Goal: Answer question/provide support: Share knowledge or assist other users

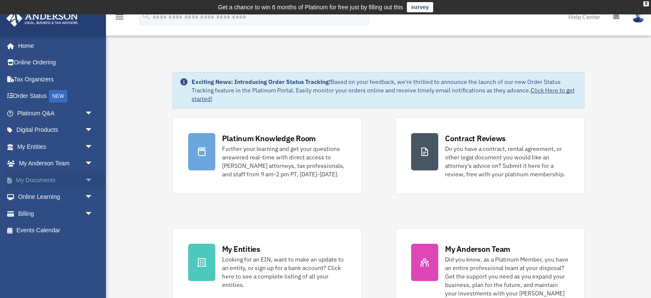
click at [87, 179] on span "arrow_drop_down" at bounding box center [93, 180] width 17 height 17
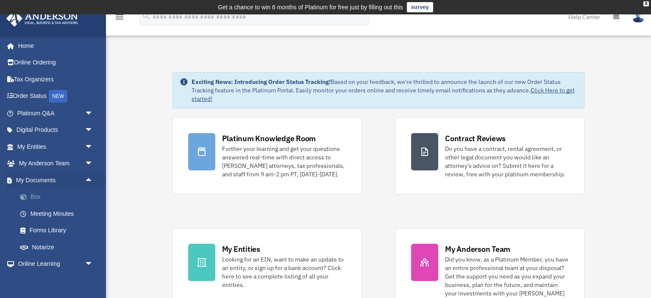
click at [70, 198] on link "Box" at bounding box center [59, 197] width 94 height 17
click at [35, 196] on link "Box" at bounding box center [59, 197] width 94 height 17
click at [37, 196] on link "Box" at bounding box center [59, 197] width 94 height 17
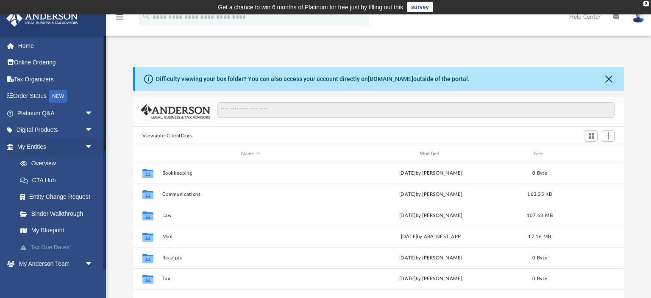
scroll to position [193, 490]
click at [92, 148] on span "arrow_drop_down" at bounding box center [93, 146] width 17 height 17
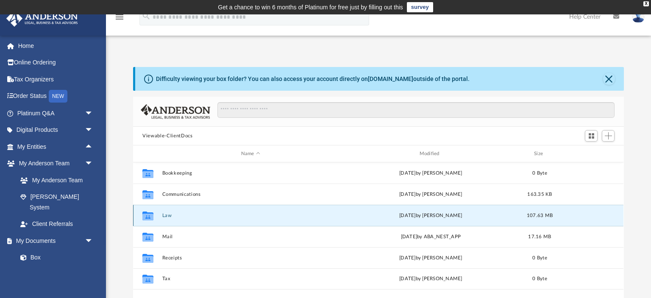
click at [167, 214] on button "Law" at bounding box center [250, 216] width 177 height 6
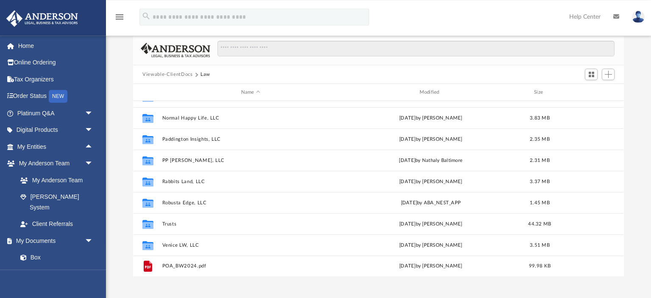
scroll to position [74, 0]
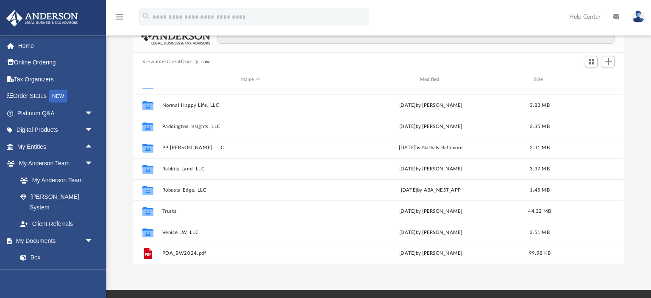
click at [485, 21] on div "menu search Site Menu add lucyluo.ca@gmail.com My Profile Reset Password Logout…" at bounding box center [325, 20] width 639 height 29
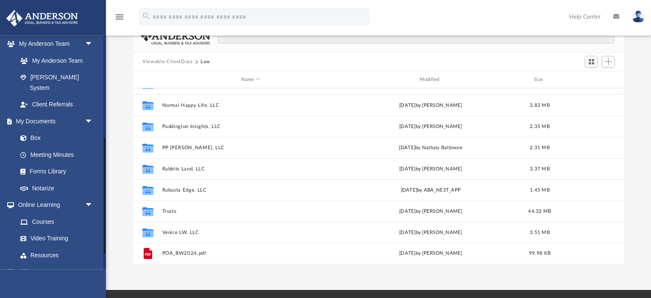
click at [103, 153] on div at bounding box center [104, 152] width 3 height 234
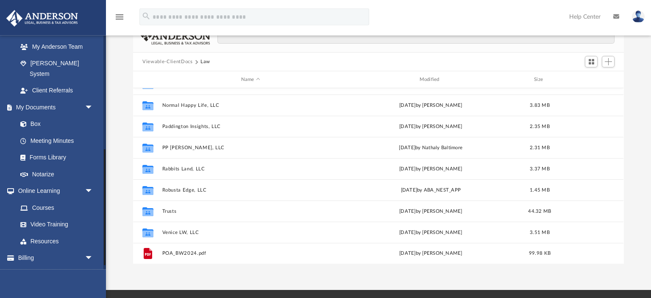
scroll to position [138, 0]
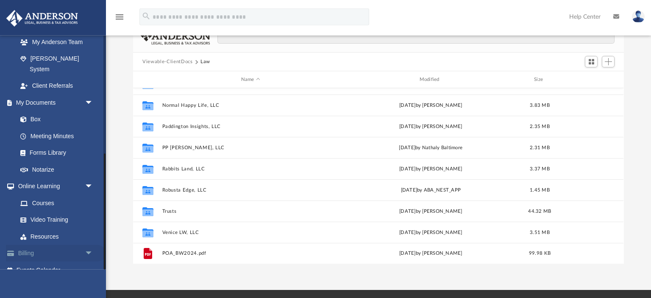
click at [90, 245] on span "arrow_drop_down" at bounding box center [93, 253] width 17 height 17
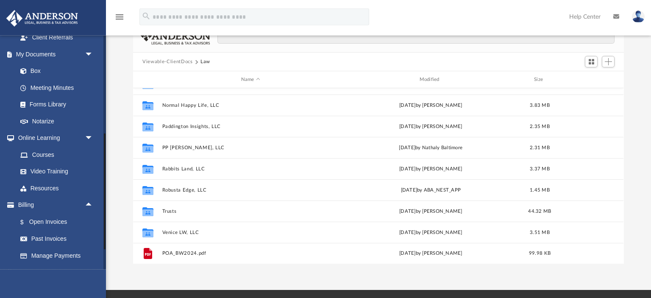
scroll to position [189, 0]
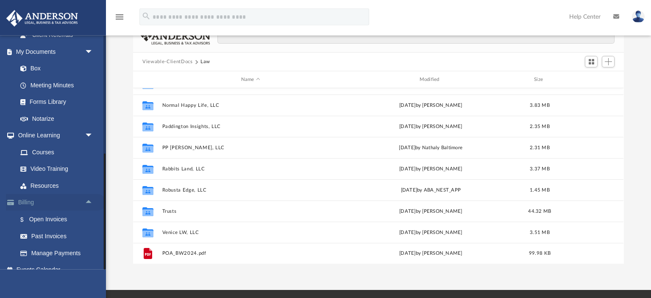
click at [87, 194] on span "arrow_drop_up" at bounding box center [93, 202] width 17 height 17
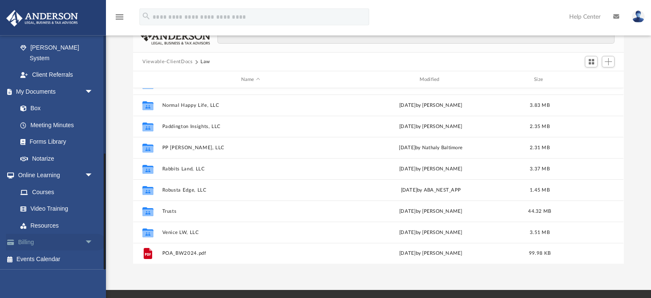
scroll to position [138, 0]
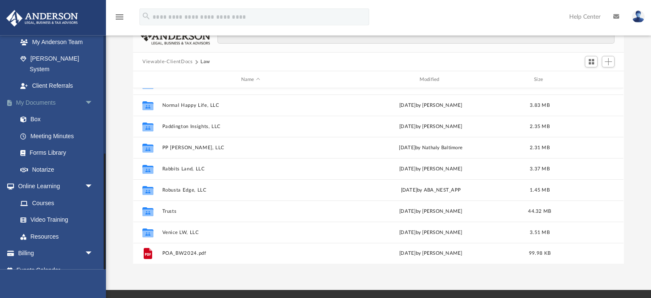
click at [89, 94] on span "arrow_drop_down" at bounding box center [93, 102] width 17 height 17
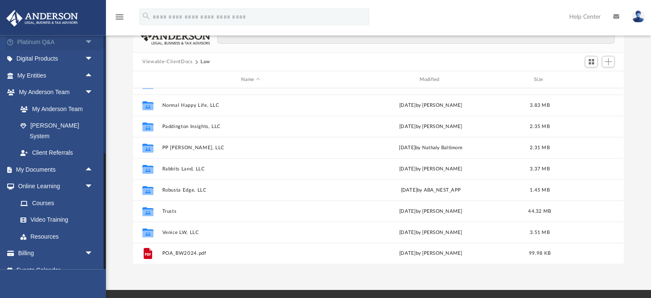
click at [65, 42] on link "Platinum Q&A arrow_drop_down" at bounding box center [56, 41] width 100 height 17
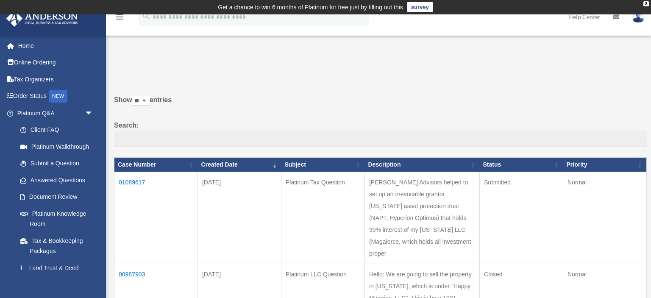
click at [59, 39] on link "Home" at bounding box center [56, 45] width 100 height 17
click at [137, 182] on td "01089617" at bounding box center [156, 218] width 84 height 92
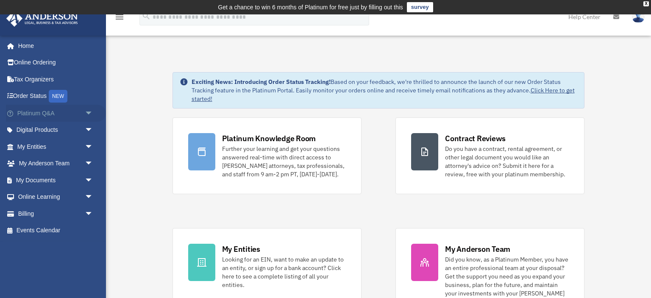
click at [61, 112] on link "Platinum Q&A arrow_drop_down" at bounding box center [56, 113] width 100 height 17
click at [89, 111] on span "arrow_drop_down" at bounding box center [93, 113] width 17 height 17
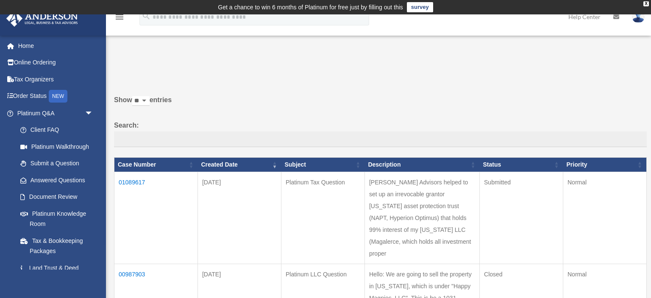
click at [136, 177] on td "01089617" at bounding box center [156, 218] width 84 height 92
